Goal: Task Accomplishment & Management: Use online tool/utility

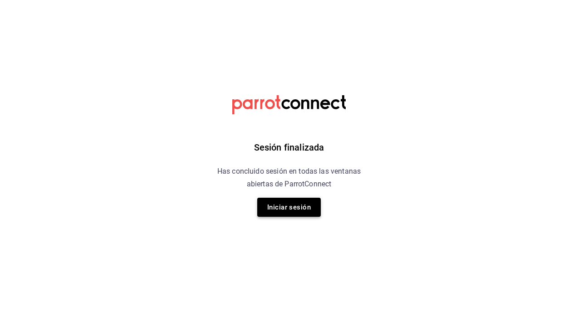
click at [291, 206] on button "Iniciar sesión" at bounding box center [289, 207] width 64 height 19
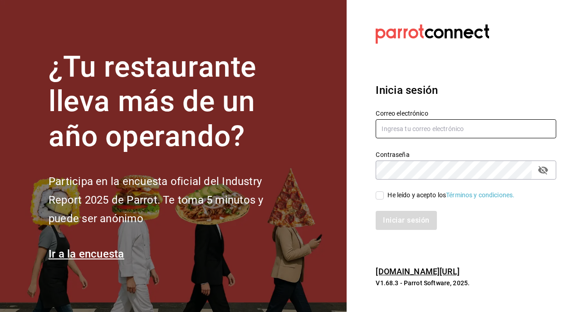
type input "[EMAIL_ADDRESS][DOMAIN_NAME]"
click at [379, 193] on input "He leído y acepto los Términos y condiciones." at bounding box center [380, 195] width 8 height 8
checkbox input "true"
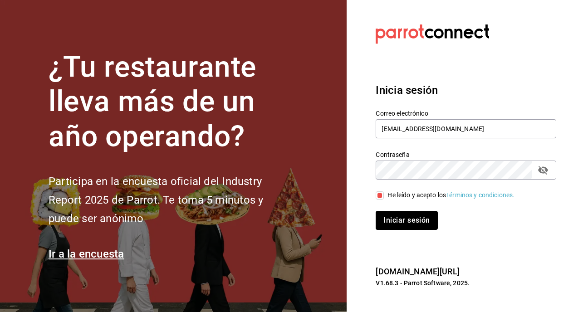
click at [389, 212] on button "Iniciar sesión" at bounding box center [407, 220] width 62 height 19
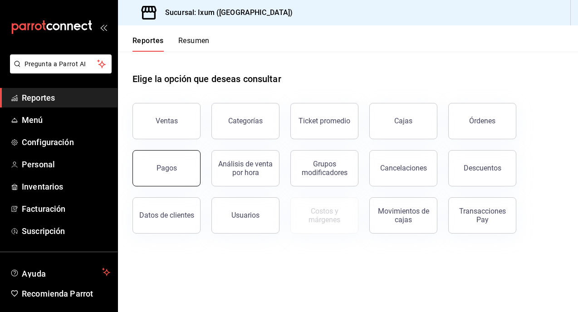
click at [158, 165] on div "Pagos" at bounding box center [166, 168] width 20 height 9
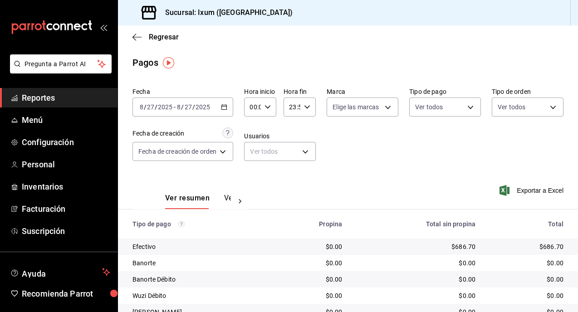
click at [225, 110] on icon "button" at bounding box center [224, 107] width 6 height 6
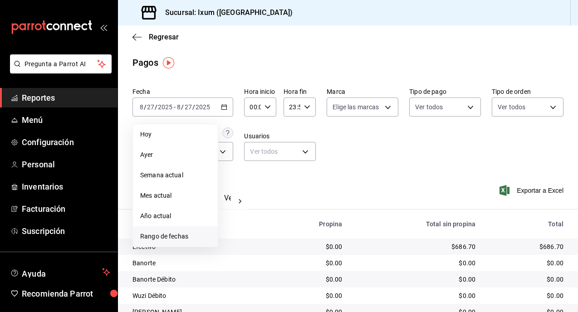
click at [176, 234] on span "Rango de fechas" at bounding box center [175, 237] width 70 height 10
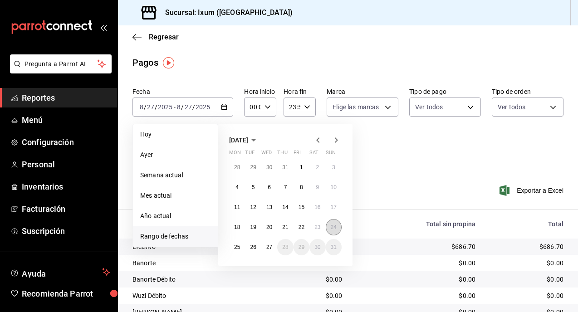
click at [336, 228] on abbr "24" at bounding box center [334, 227] width 6 height 6
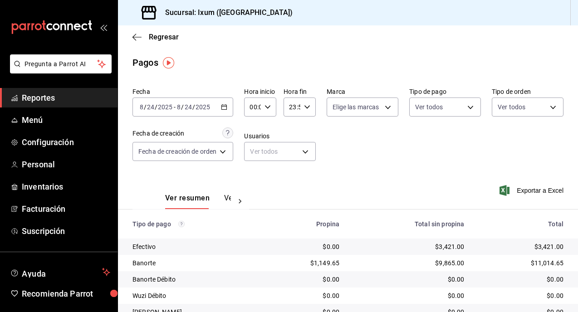
click at [225, 107] on icon "button" at bounding box center [224, 107] width 6 height 6
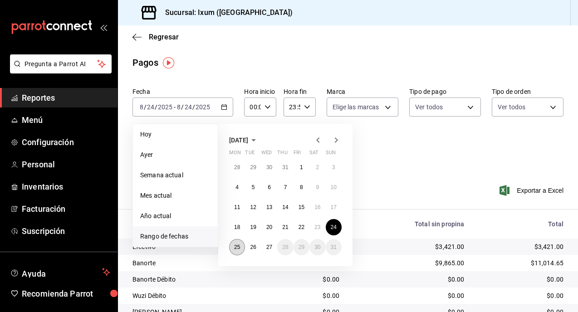
click at [239, 247] on abbr "25" at bounding box center [237, 247] width 6 height 6
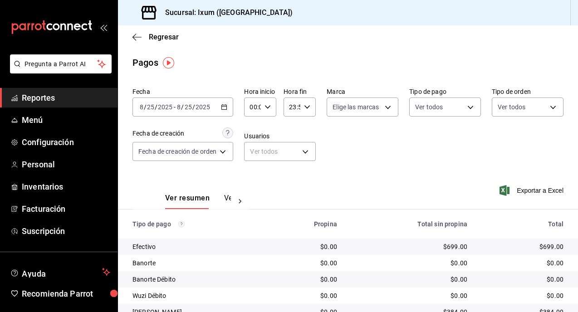
click at [230, 109] on div "[DATE] [DATE] - [DATE] [DATE]" at bounding box center [182, 107] width 101 height 19
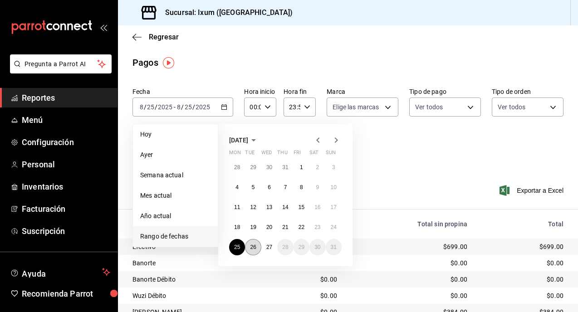
click at [253, 245] on abbr "26" at bounding box center [253, 247] width 6 height 6
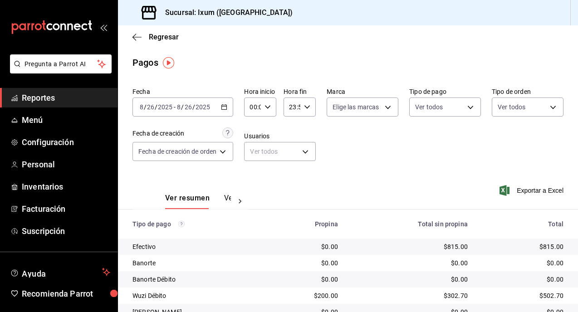
scroll to position [72, 0]
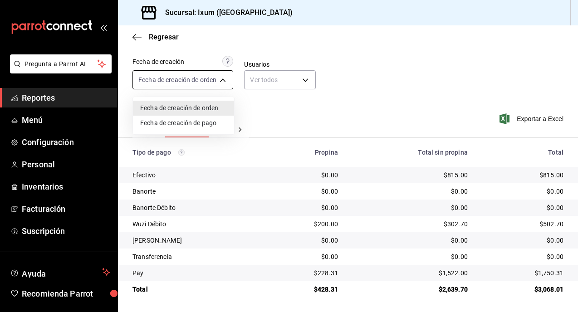
click at [227, 83] on body "Pregunta a Parrot AI Reportes Menú Configuración Personal Inventarios Facturaci…" at bounding box center [289, 156] width 578 height 312
click at [219, 54] on div at bounding box center [289, 156] width 578 height 312
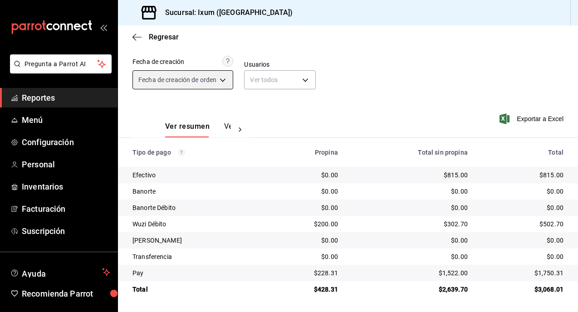
scroll to position [0, 0]
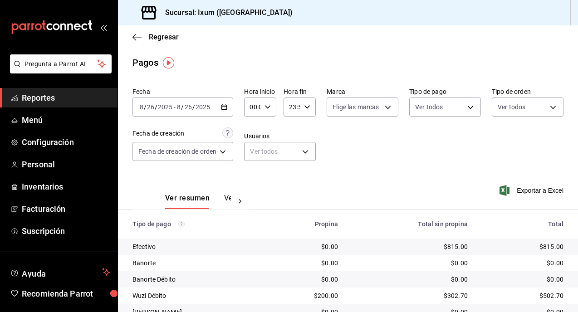
click at [225, 108] on icon "button" at bounding box center [224, 107] width 6 height 6
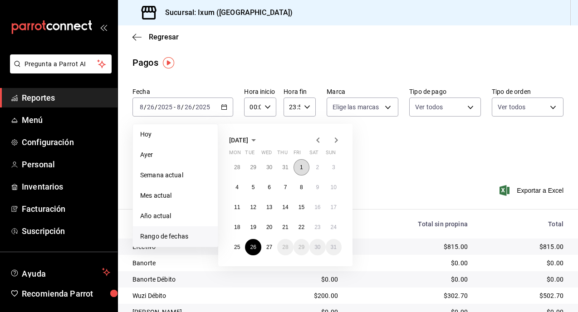
click at [298, 168] on button "1" at bounding box center [301, 167] width 16 height 16
click at [269, 249] on abbr "27" at bounding box center [269, 247] width 6 height 6
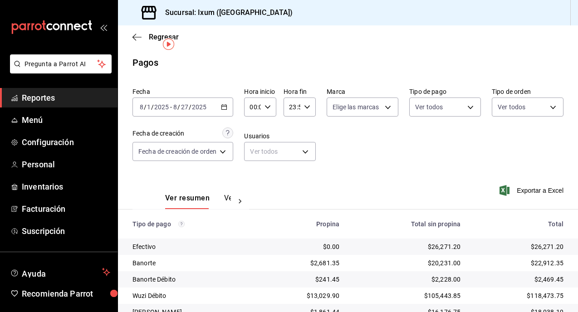
scroll to position [72, 0]
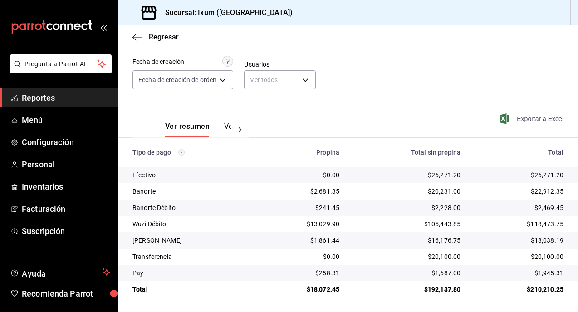
click at [522, 114] on span "Exportar a Excel" at bounding box center [532, 118] width 62 height 11
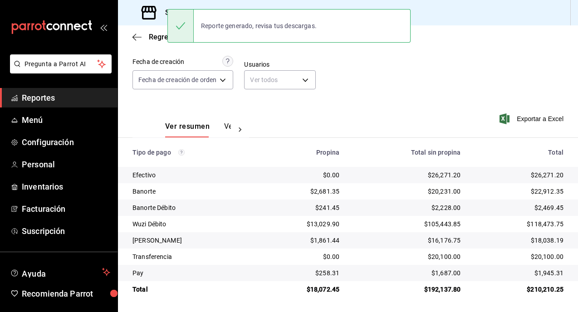
scroll to position [0, 0]
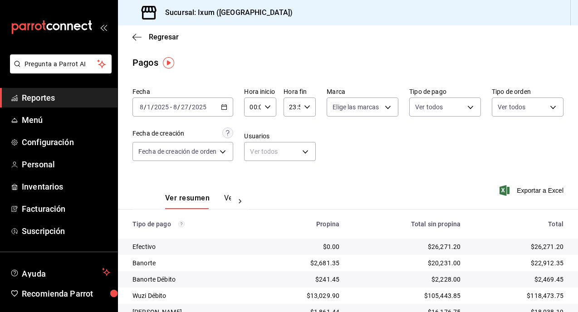
click at [224, 104] on icon "button" at bounding box center [224, 107] width 6 height 6
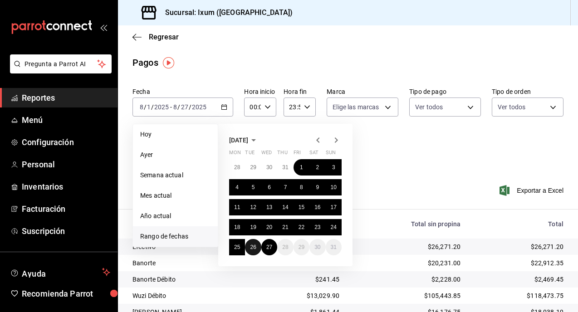
click at [254, 249] on abbr "26" at bounding box center [253, 247] width 6 height 6
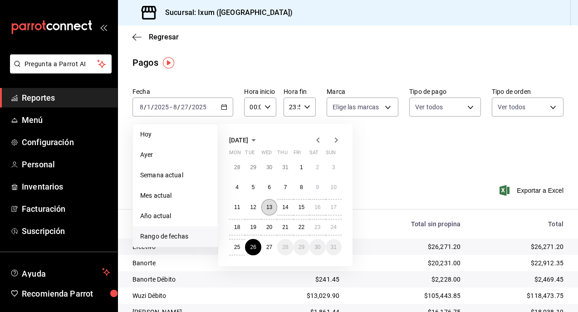
click at [266, 209] on abbr "13" at bounding box center [269, 207] width 6 height 6
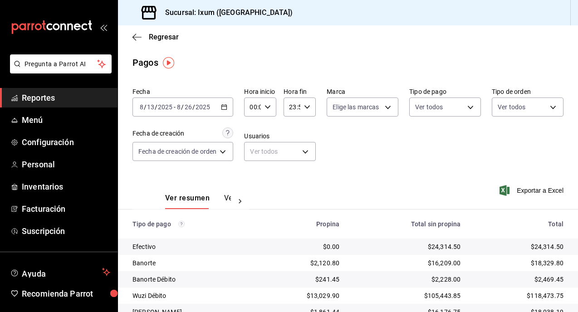
drag, startPoint x: 224, startPoint y: 97, endPoint x: 224, endPoint y: 102, distance: 5.0
click at [224, 97] on div "Fecha [DATE] [DATE] - [DATE] [DATE]" at bounding box center [182, 102] width 101 height 29
click at [224, 102] on div "[DATE] [DATE] - [DATE] [DATE]" at bounding box center [182, 107] width 101 height 19
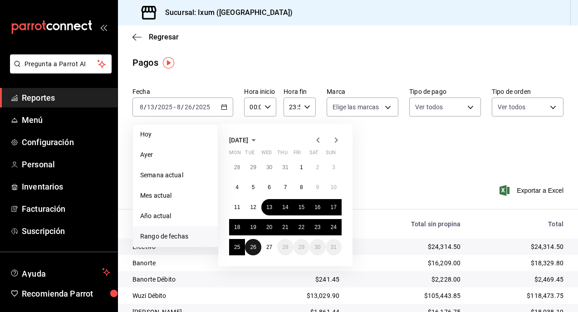
click at [248, 246] on button "26" at bounding box center [253, 247] width 16 height 16
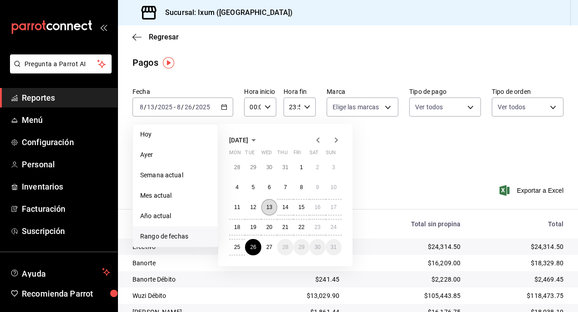
click at [272, 202] on button "13" at bounding box center [269, 207] width 16 height 16
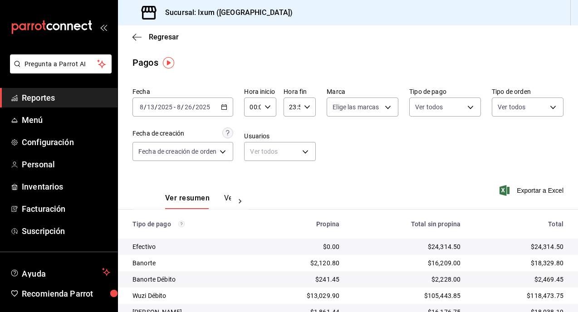
click at [230, 107] on div "[DATE] [DATE] - [DATE] [DATE]" at bounding box center [182, 107] width 101 height 19
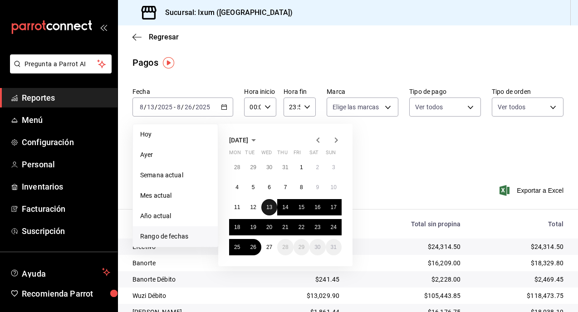
click at [267, 207] on abbr "13" at bounding box center [269, 207] width 6 height 6
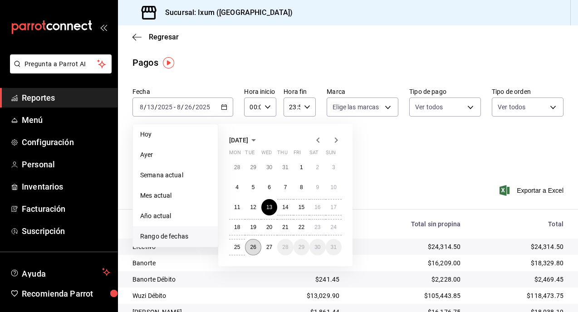
click at [255, 246] on abbr "26" at bounding box center [253, 247] width 6 height 6
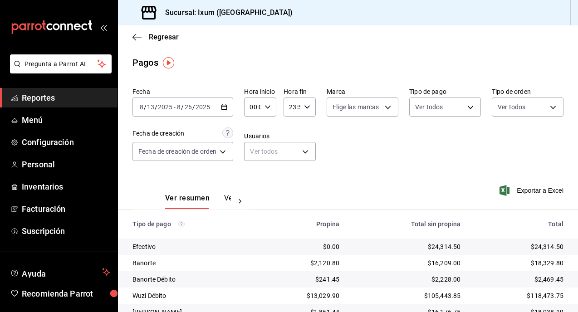
click at [224, 108] on icon "button" at bounding box center [224, 107] width 6 height 6
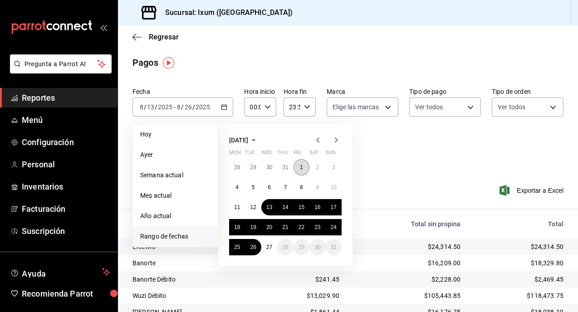
click at [300, 165] on abbr "1" at bounding box center [301, 167] width 3 height 6
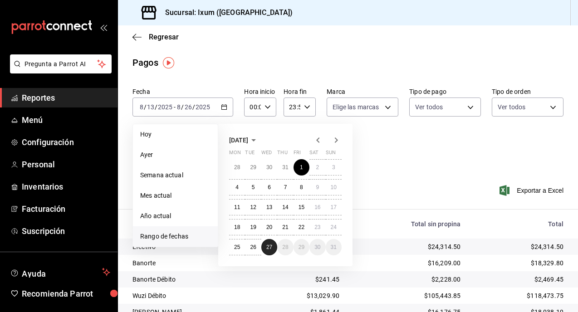
click at [270, 245] on abbr "27" at bounding box center [269, 247] width 6 height 6
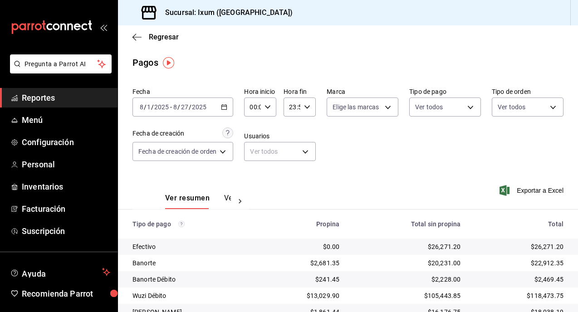
click at [227, 109] on \(Stroke\) "button" at bounding box center [223, 107] width 5 height 5
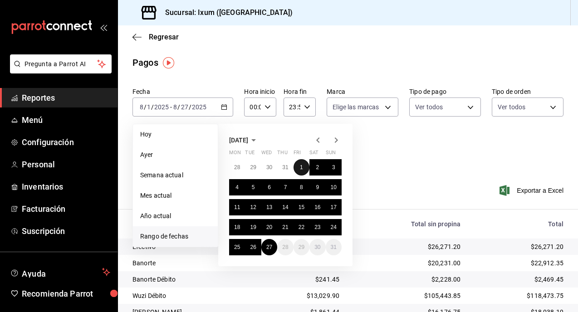
click at [303, 167] on abbr "1" at bounding box center [301, 167] width 3 height 6
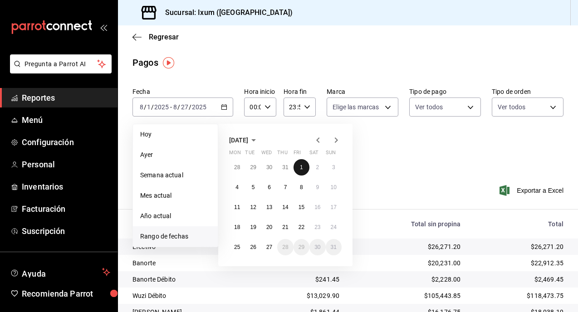
click at [302, 167] on abbr "1" at bounding box center [301, 167] width 3 height 6
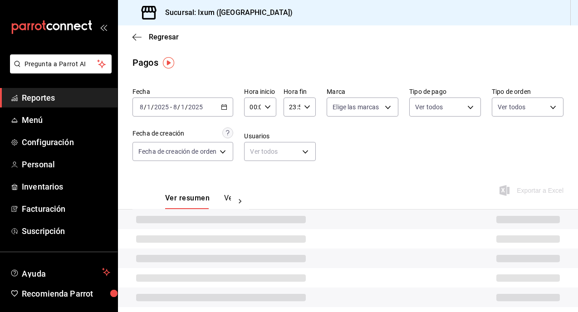
click at [225, 108] on icon "button" at bounding box center [224, 107] width 6 height 6
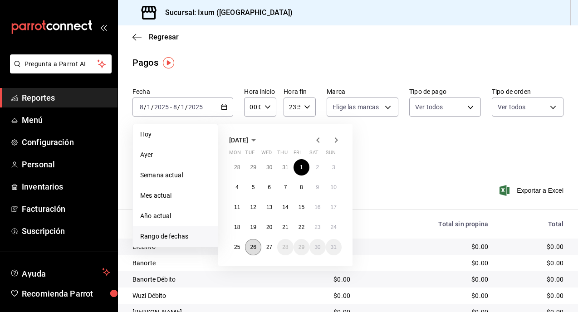
click at [259, 245] on button "26" at bounding box center [253, 247] width 16 height 16
click at [298, 167] on button "1" at bounding box center [301, 167] width 16 height 16
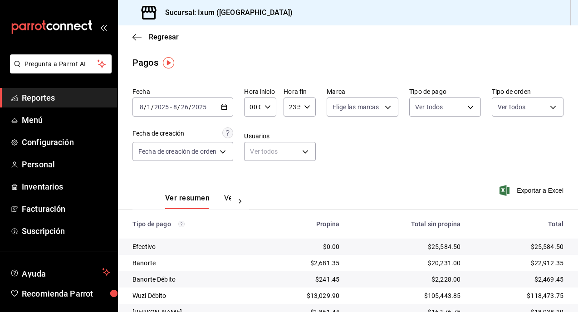
click at [225, 108] on icon "button" at bounding box center [224, 107] width 6 height 6
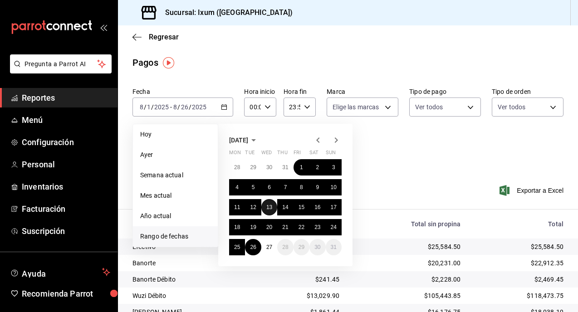
click at [267, 207] on abbr "13" at bounding box center [269, 207] width 6 height 6
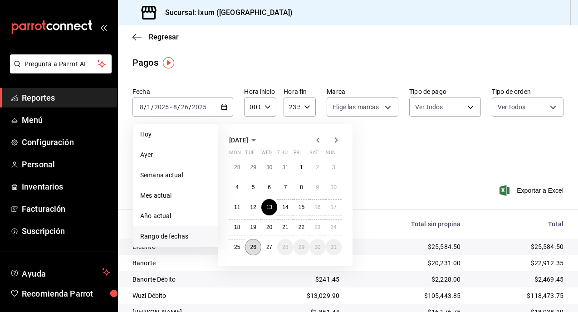
click at [253, 249] on abbr "26" at bounding box center [253, 247] width 6 height 6
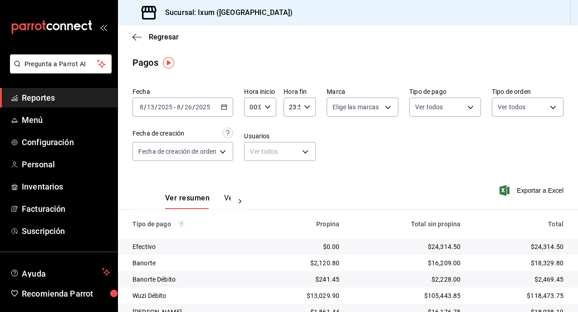
click at [225, 109] on icon "button" at bounding box center [224, 107] width 6 height 6
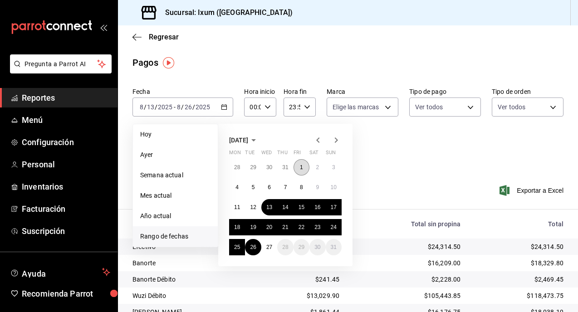
click at [298, 166] on button "1" at bounding box center [301, 167] width 16 height 16
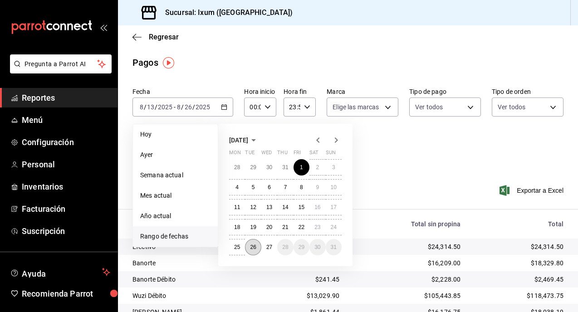
click at [254, 248] on abbr "26" at bounding box center [253, 247] width 6 height 6
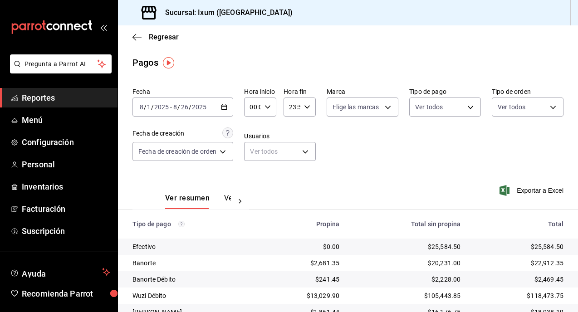
click at [225, 109] on \(Stroke\) "button" at bounding box center [223, 107] width 5 height 5
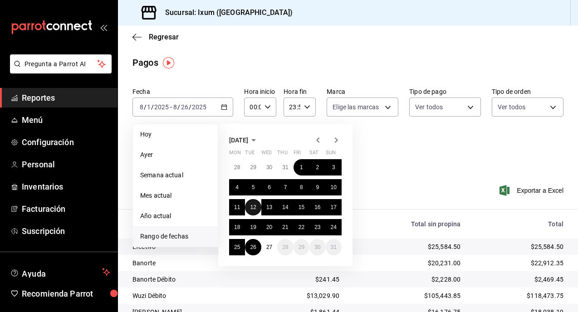
click at [252, 205] on abbr "12" at bounding box center [253, 207] width 6 height 6
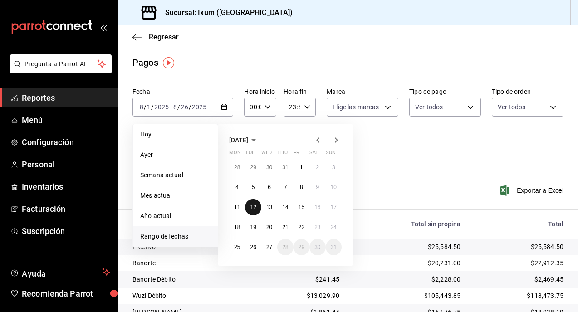
click at [252, 205] on abbr "12" at bounding box center [253, 207] width 6 height 6
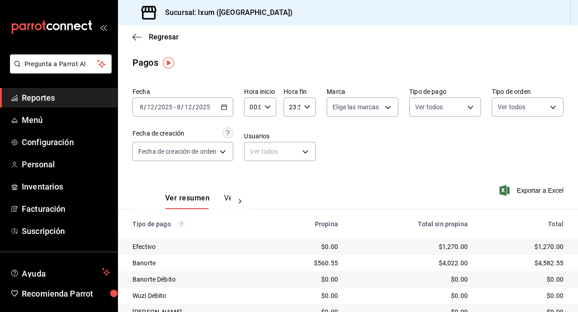
click at [228, 111] on div "[DATE] [DATE] - [DATE] [DATE]" at bounding box center [182, 107] width 101 height 19
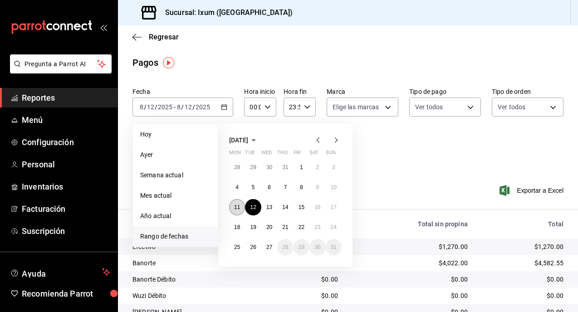
click at [235, 204] on abbr "11" at bounding box center [237, 207] width 6 height 6
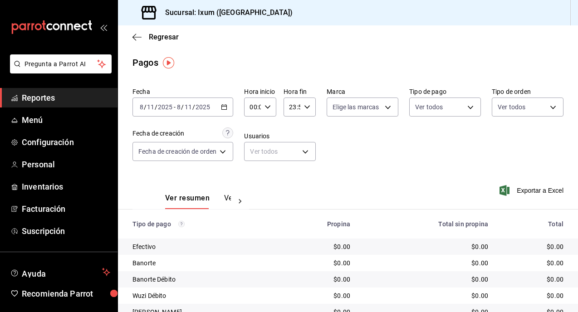
click at [229, 108] on div "[DATE] [DATE] - [DATE] [DATE]" at bounding box center [182, 107] width 101 height 19
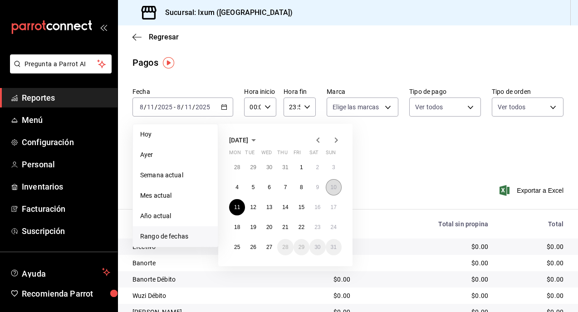
click at [332, 190] on abbr "10" at bounding box center [334, 187] width 6 height 6
click at [331, 190] on abbr "10" at bounding box center [334, 187] width 6 height 6
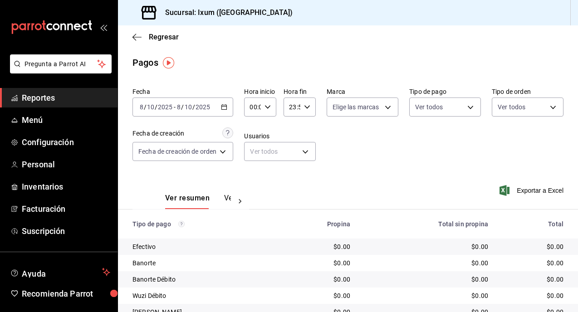
click at [226, 109] on \(Stroke\) "button" at bounding box center [223, 107] width 5 height 5
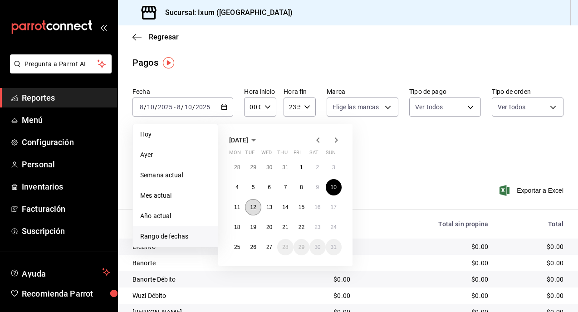
click at [251, 204] on abbr "12" at bounding box center [253, 207] width 6 height 6
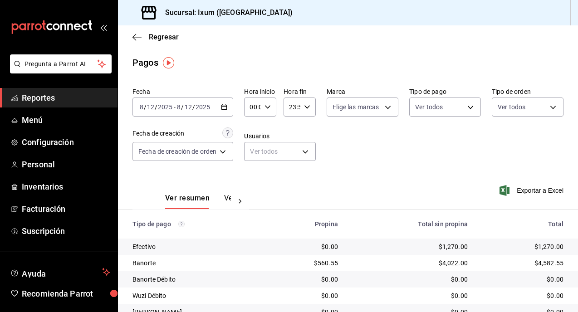
click at [227, 109] on \(Stroke\) "button" at bounding box center [223, 107] width 5 height 5
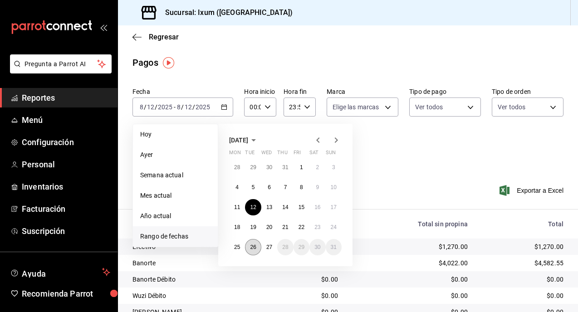
click at [252, 247] on abbr "26" at bounding box center [253, 247] width 6 height 6
click at [256, 204] on abbr "12" at bounding box center [253, 207] width 6 height 6
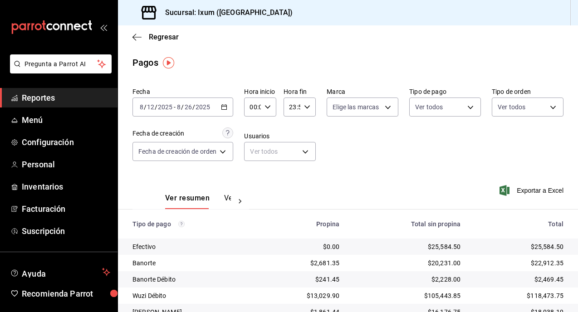
scroll to position [72, 0]
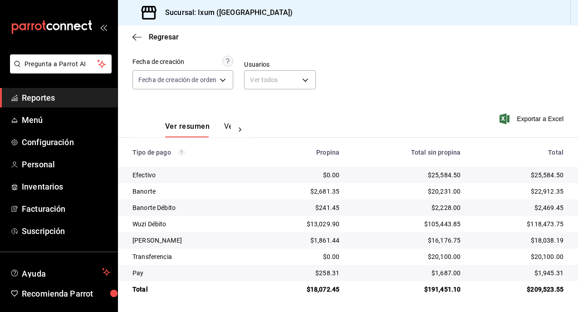
click at [410, 167] on td "$25,584.50" at bounding box center [407, 175] width 121 height 16
